Goal: Answer question/provide support

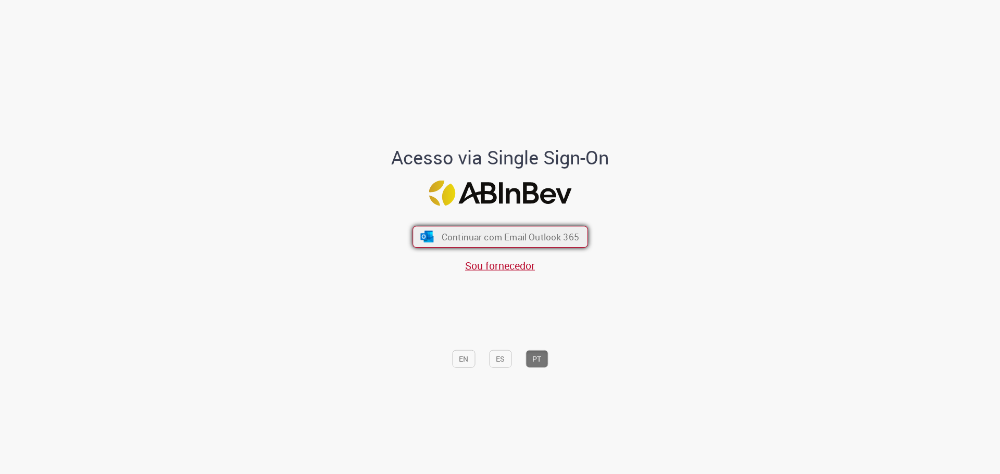
click at [497, 230] on button "Continuar com Email Outlook 365" at bounding box center [499, 237] width 175 height 22
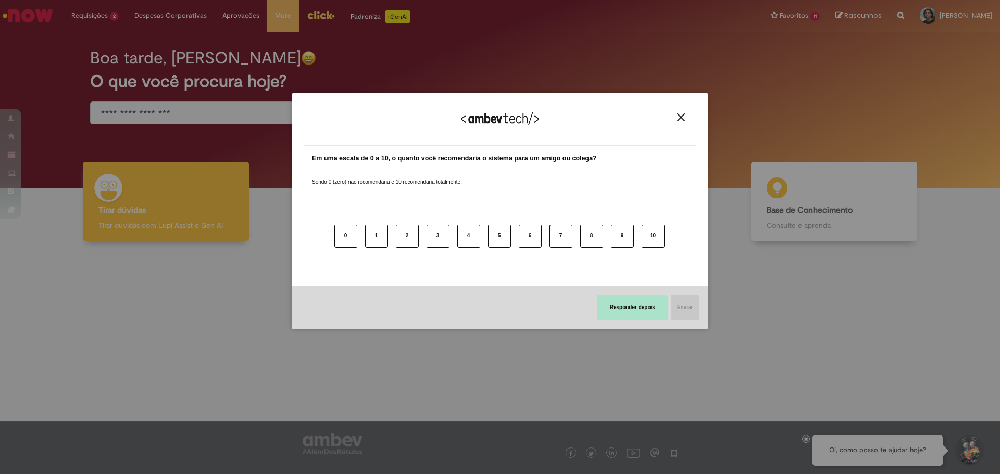
click at [624, 305] on button "Responder depois" at bounding box center [632, 307] width 71 height 25
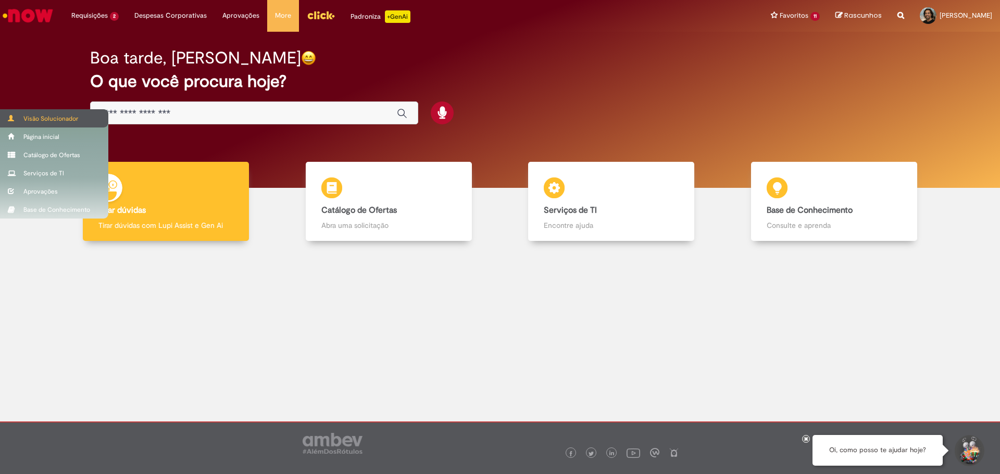
click at [12, 114] on div "Visão Solucionador" at bounding box center [54, 118] width 108 height 18
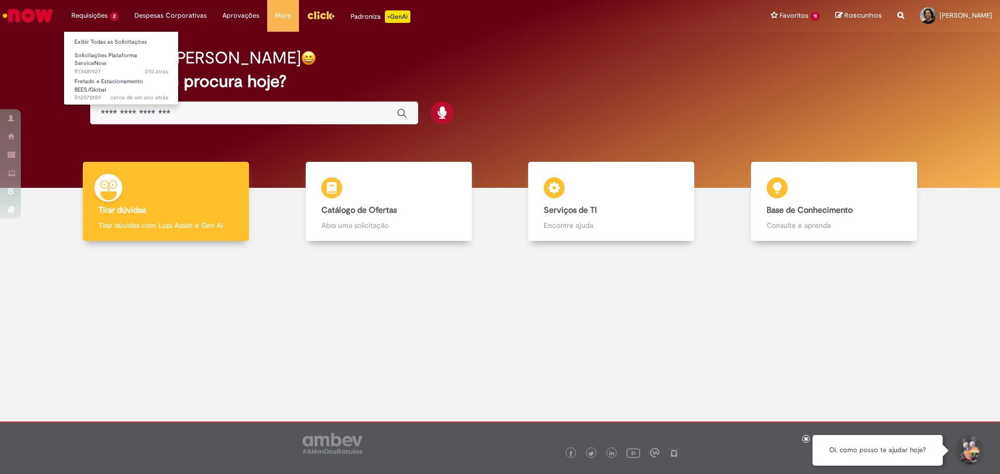
click at [95, 19] on li "Requisições 2 Exibir Todas as Solicitações Solicitações Plataforma ServiceNow 2…" at bounding box center [95, 15] width 63 height 31
click at [109, 42] on link "Exibir Todas as Solicitações" at bounding box center [121, 41] width 115 height 11
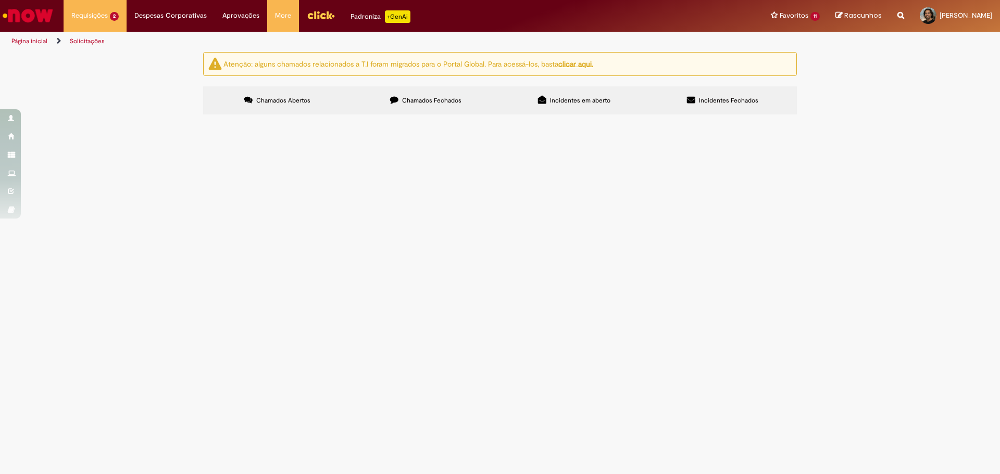
click at [0, 0] on span "Pendente Usuário" at bounding box center [0, 0] width 0 height 0
click at [0, 0] on td "Solicitações Plataforma ServiceNow" at bounding box center [0, 0] width 0 height 0
click at [0, 0] on span "Solicitações Plataforma ServiceNow" at bounding box center [0, 0] width 0 height 0
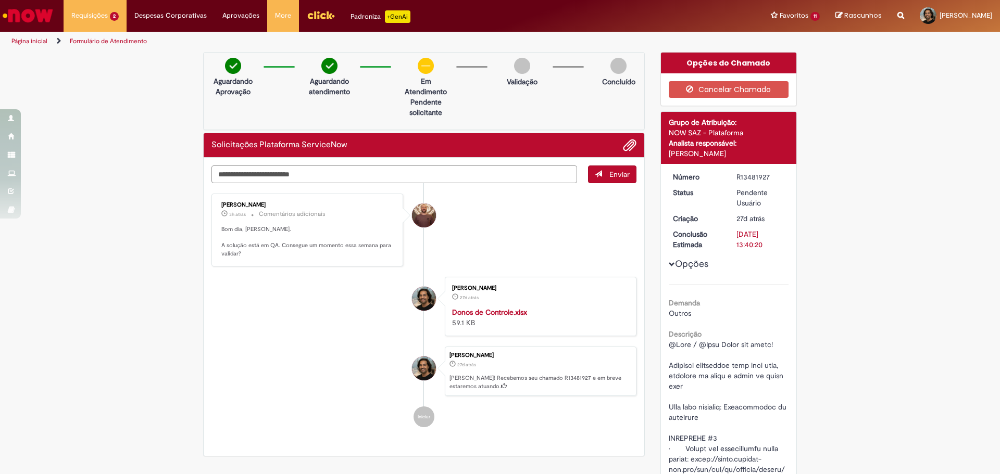
click at [328, 170] on textarea "Digite sua mensagem aqui..." at bounding box center [394, 175] width 366 height 18
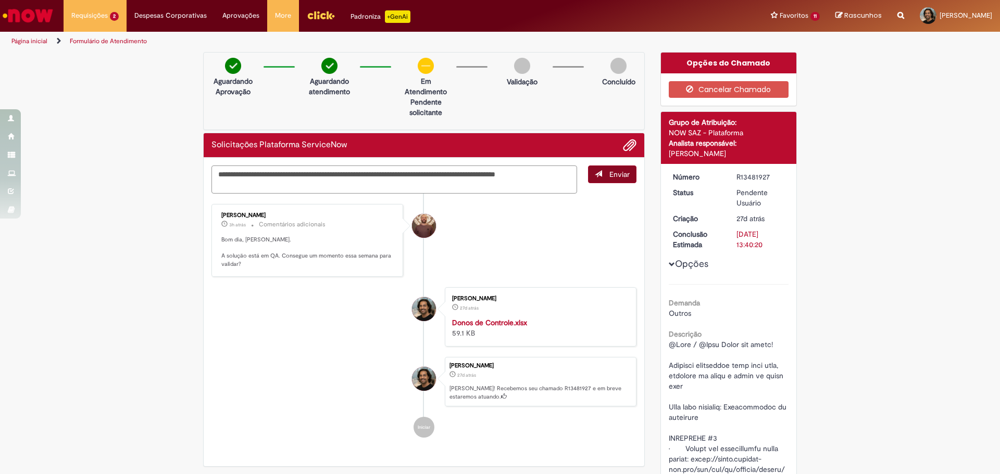
type textarea "**********"
click at [606, 179] on button "Enviar" at bounding box center [612, 175] width 48 height 18
